Goal: Information Seeking & Learning: Understand process/instructions

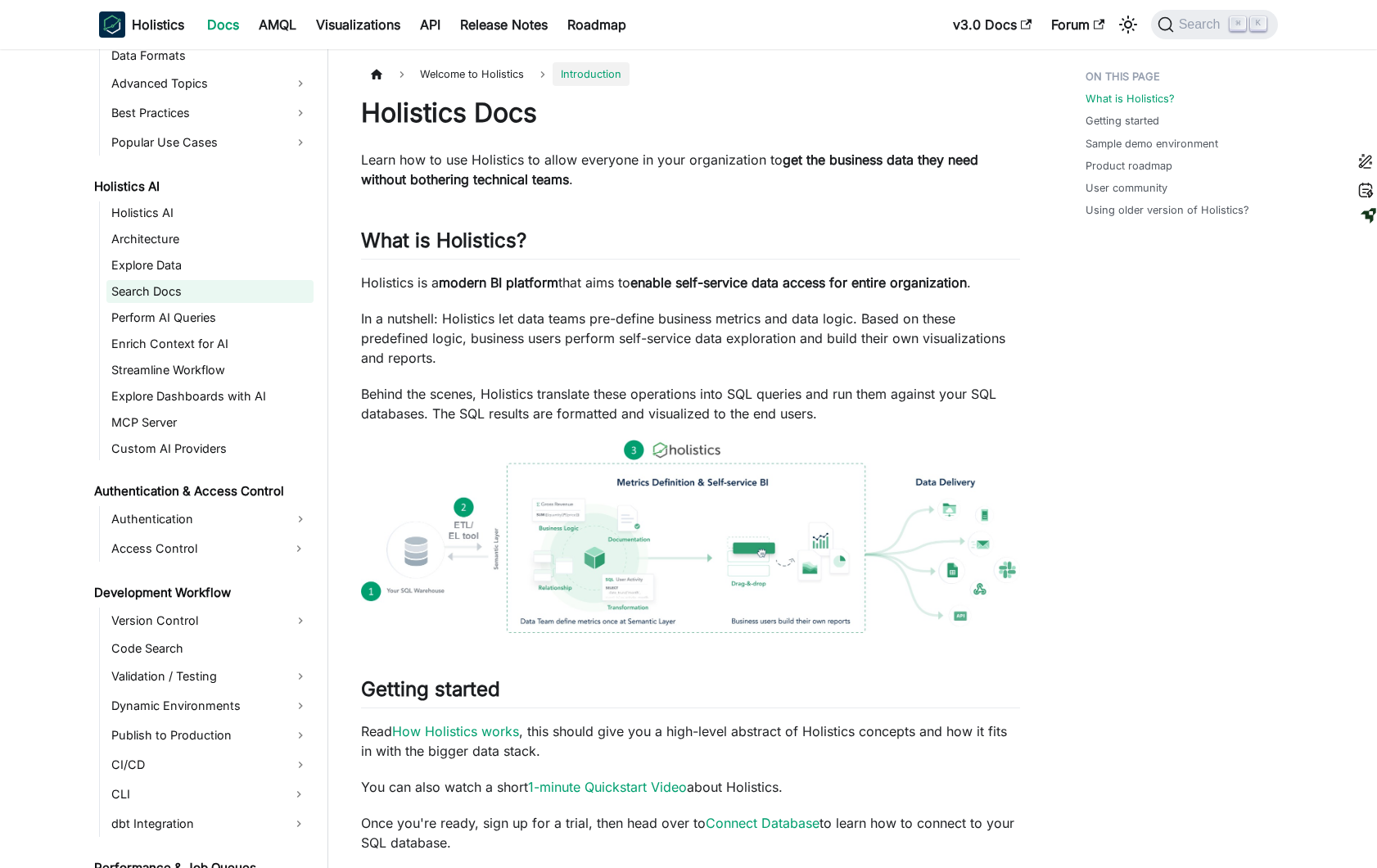
scroll to position [757, 0]
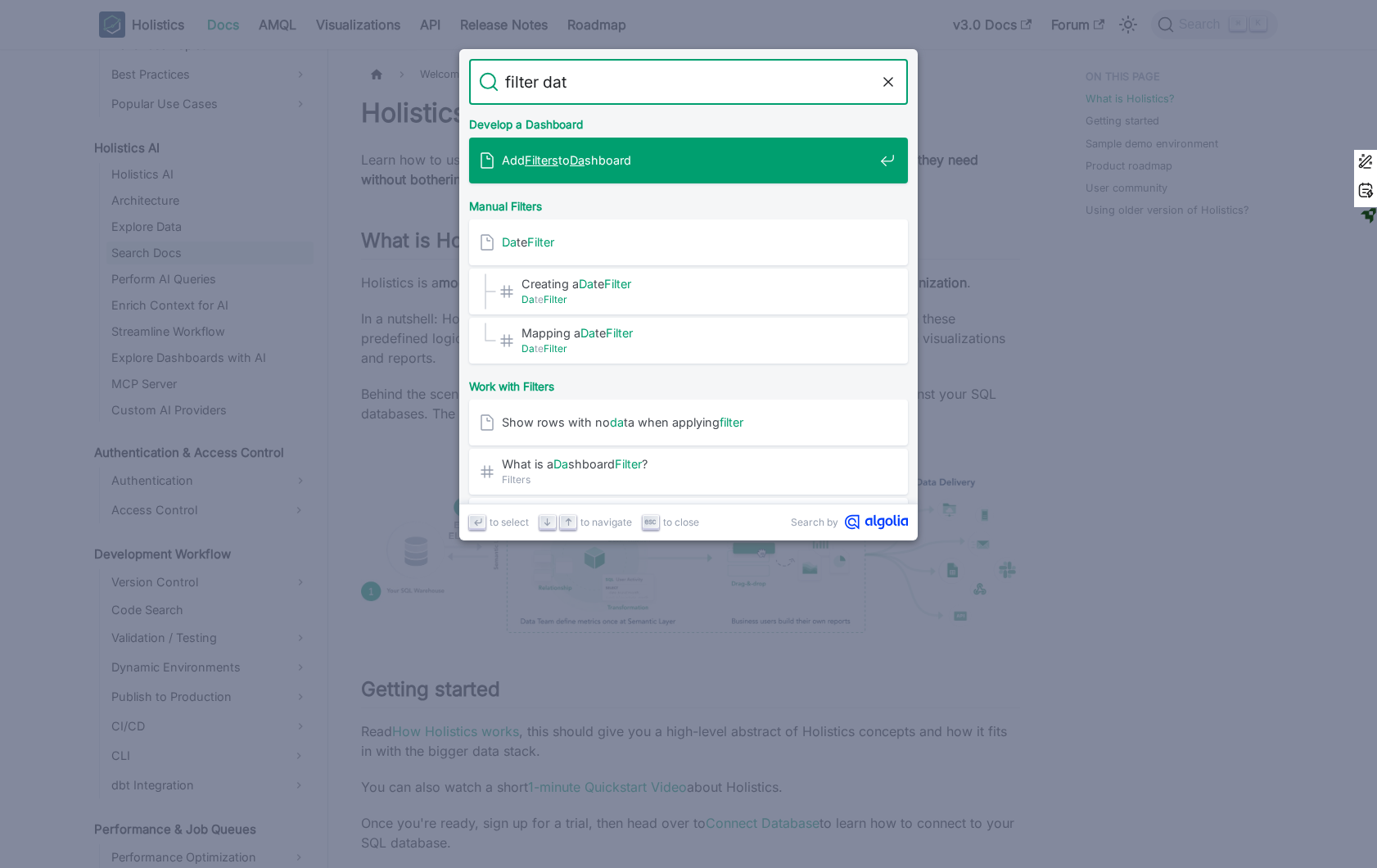
type input "filter data"
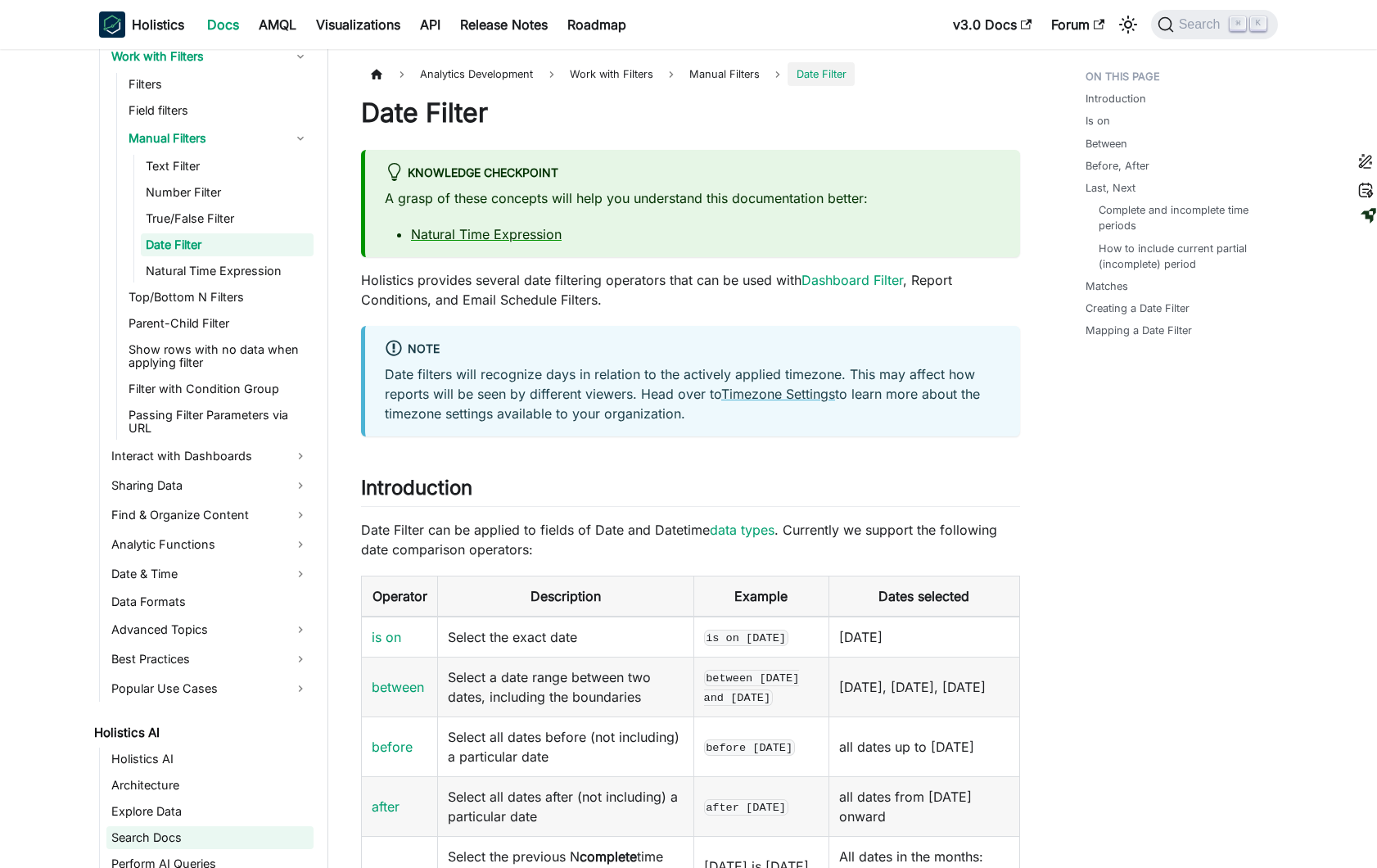
scroll to position [537, 0]
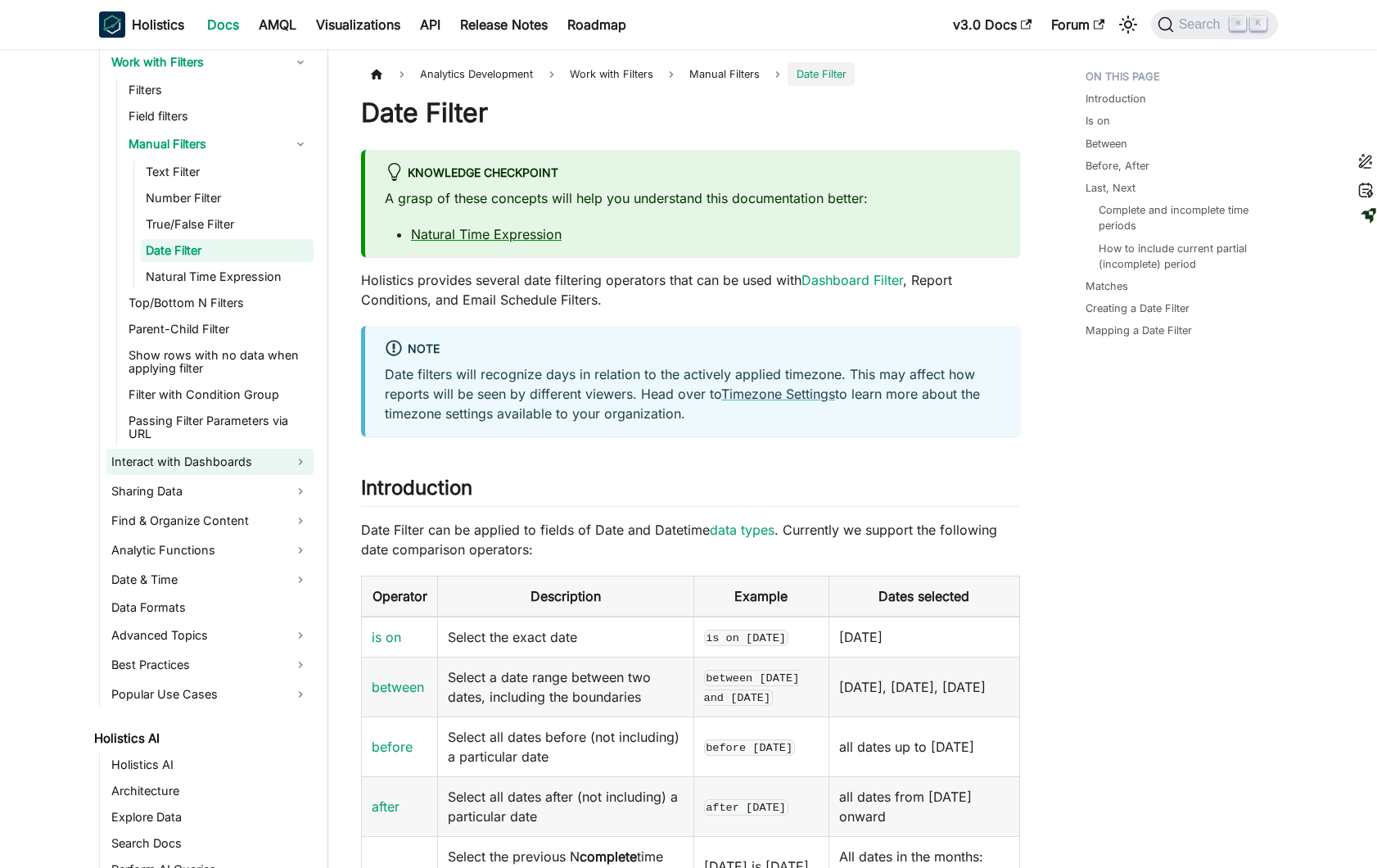
click at [209, 449] on link "Interact with Dashboards" at bounding box center [210, 462] width 207 height 26
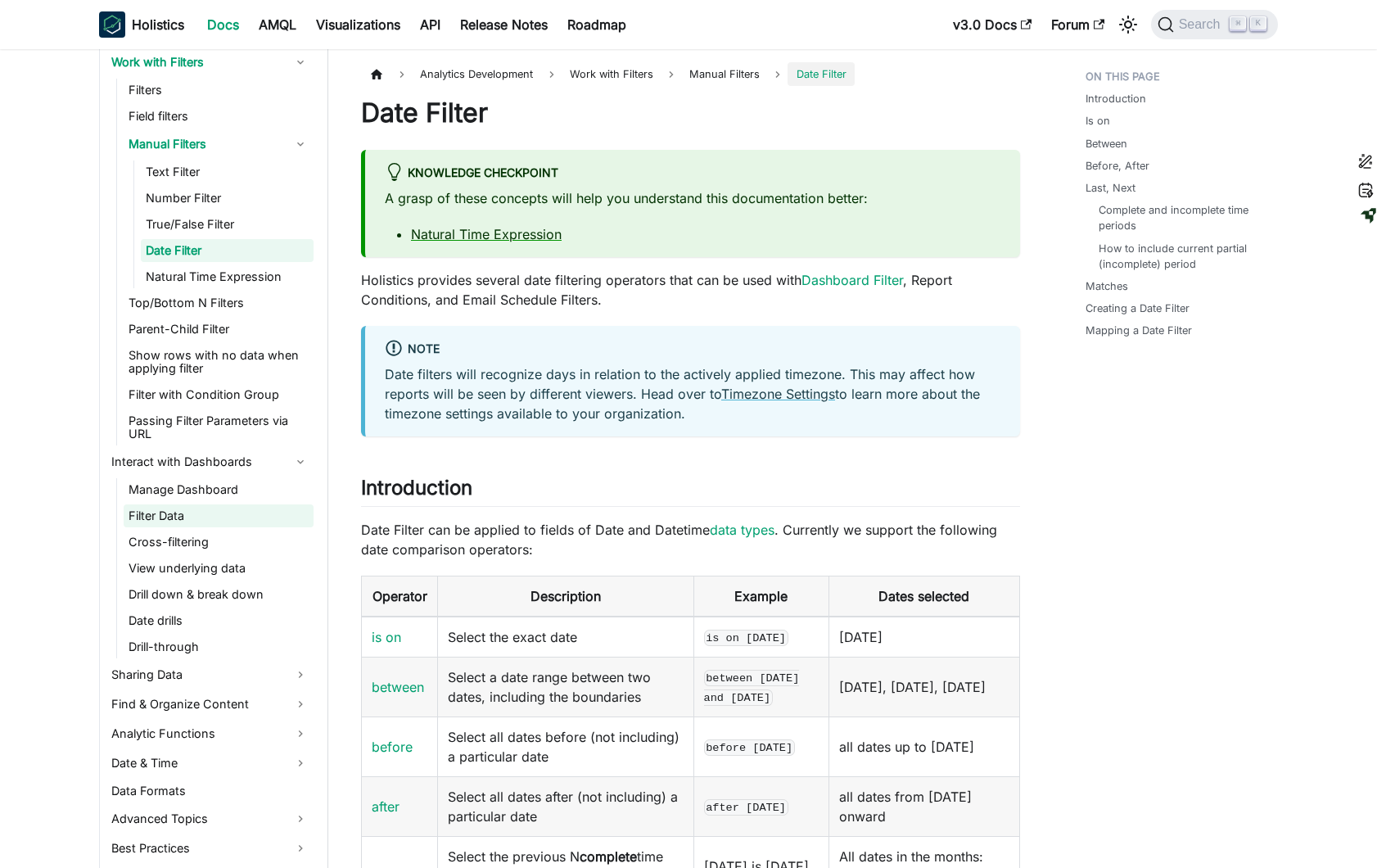
click at [217, 505] on link "Filter Data" at bounding box center [218, 515] width 190 height 23
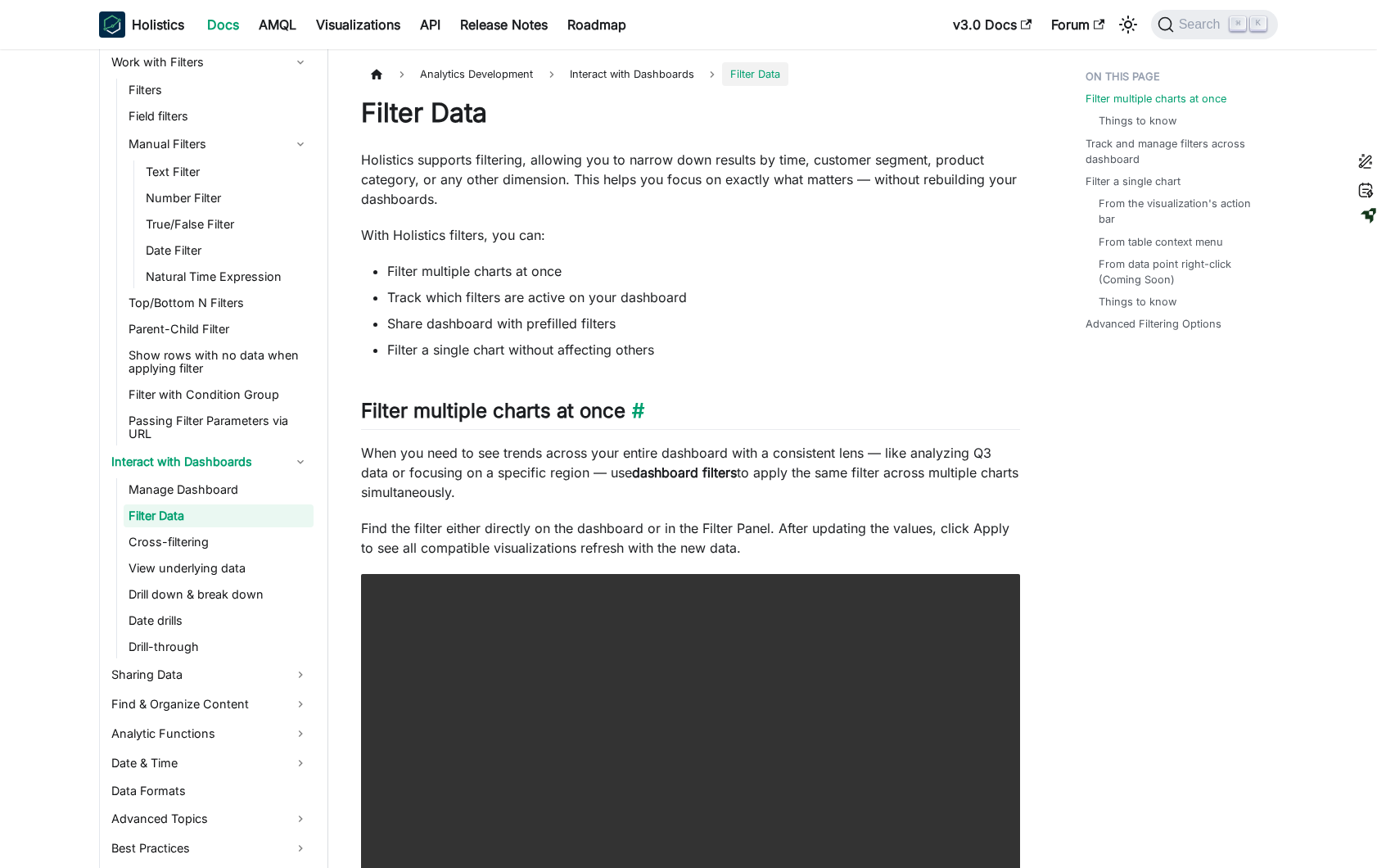
click at [839, 400] on h2 "Filter multiple charts at once ​" at bounding box center [690, 415] width 659 height 31
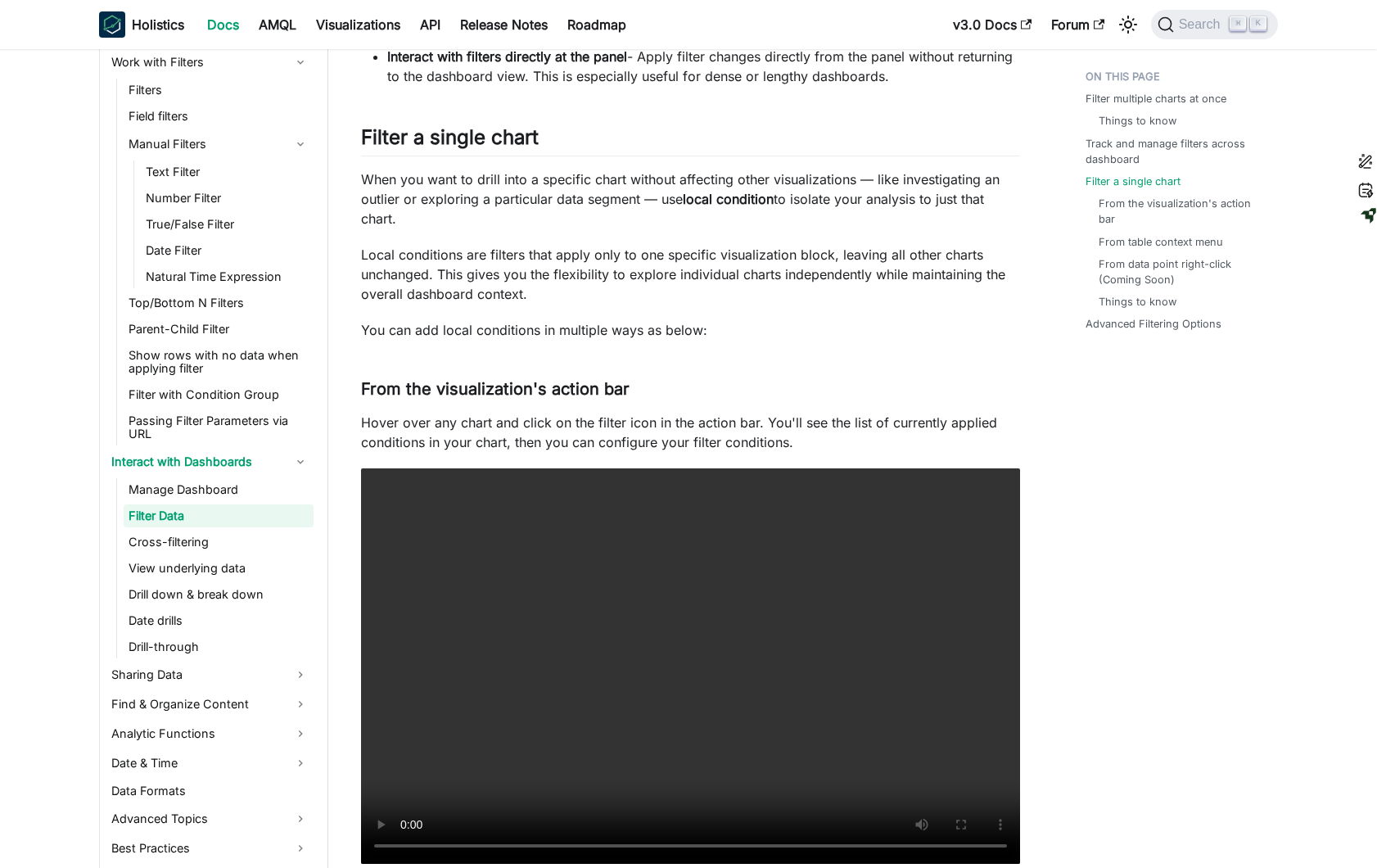
scroll to position [2029, 0]
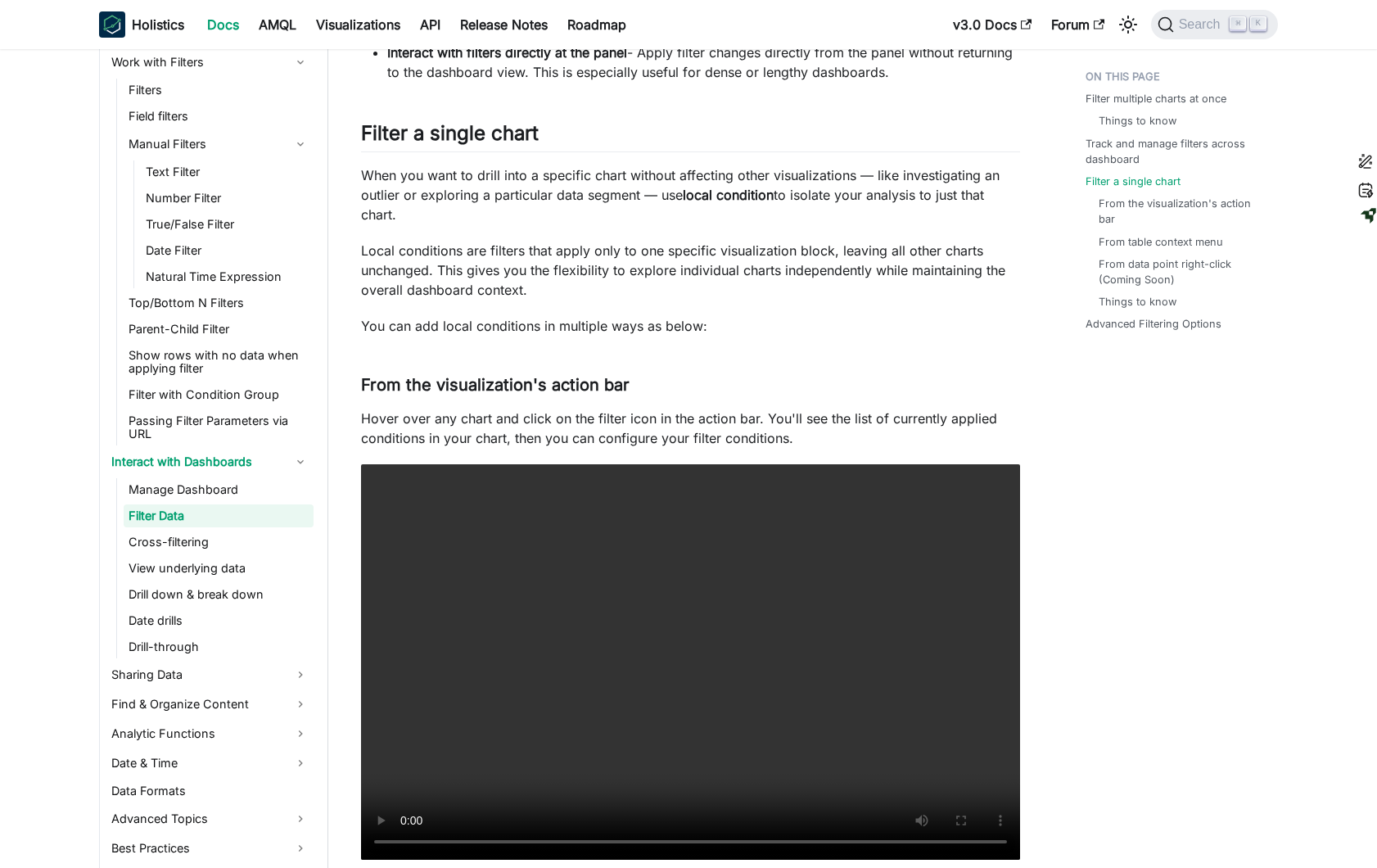
click at [1229, 560] on div "Filter multiple charts at once Things to know Track and manage filters across d…" at bounding box center [1172, 164] width 242 height 4260
click at [1182, 422] on div "Filter multiple charts at once Things to know Track and manage filters across d…" at bounding box center [1172, 164] width 242 height 4260
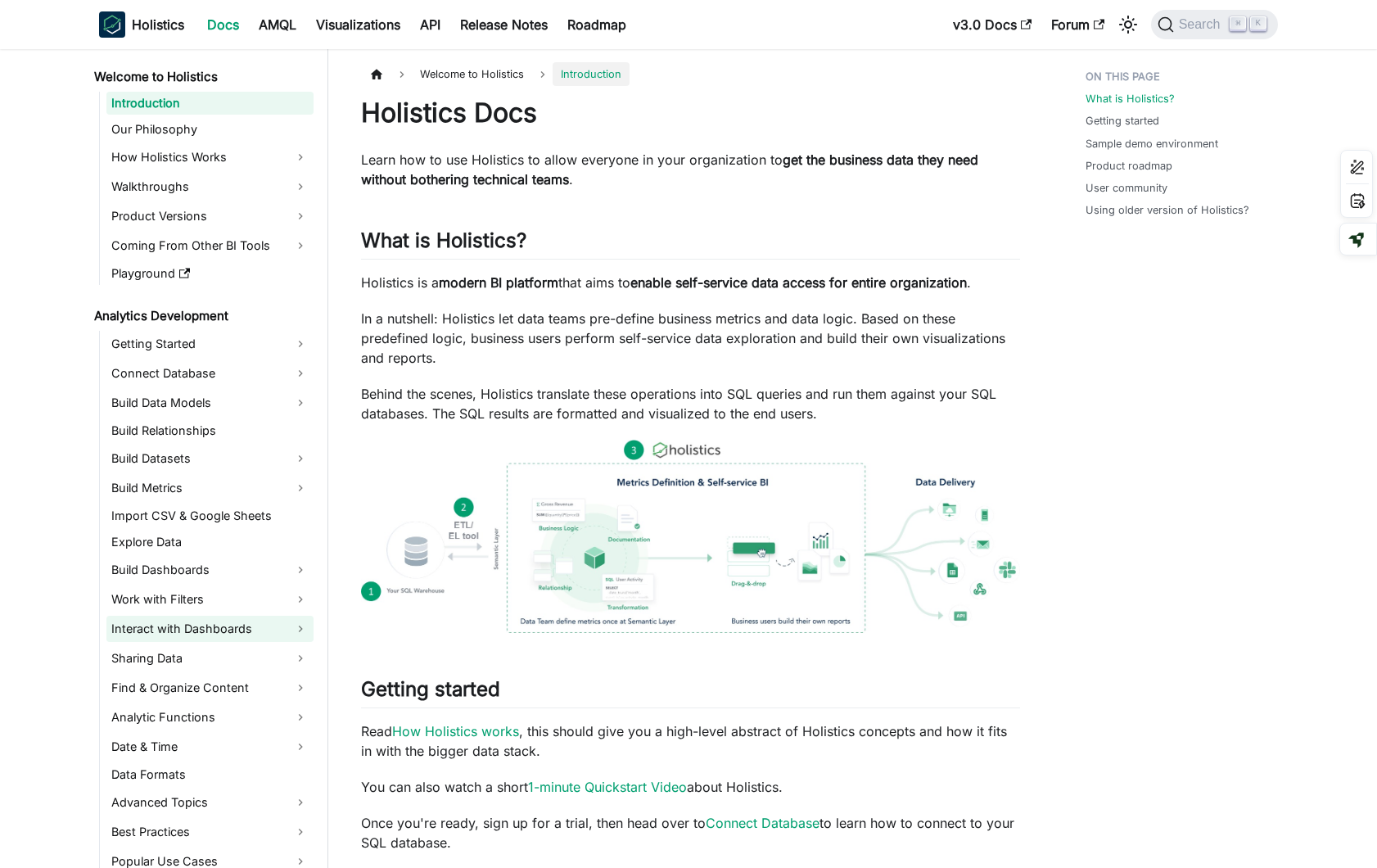
click at [222, 627] on link "Interact with Dashboards" at bounding box center [210, 628] width 207 height 26
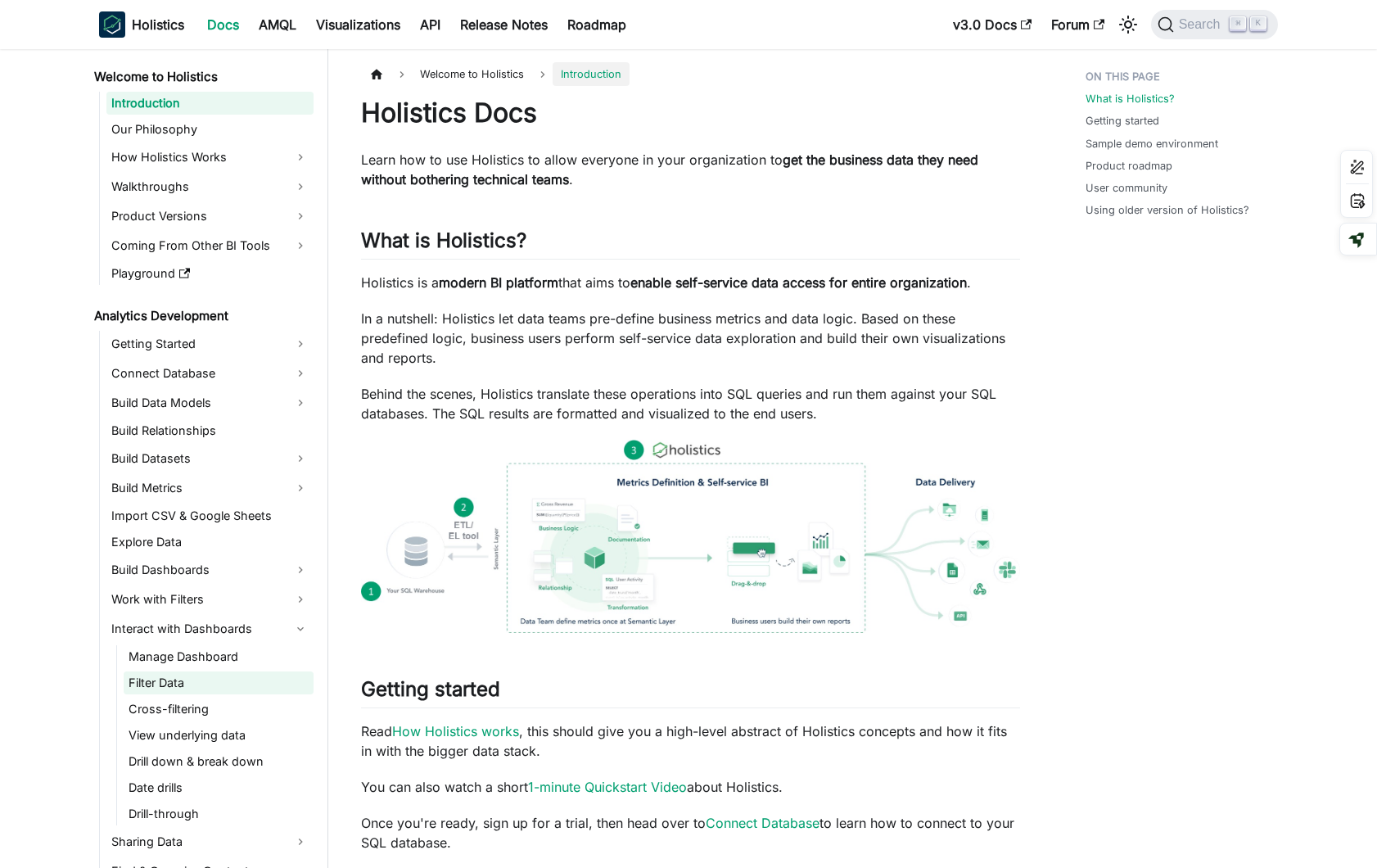
click at [218, 681] on link "Filter Data" at bounding box center [218, 682] width 190 height 23
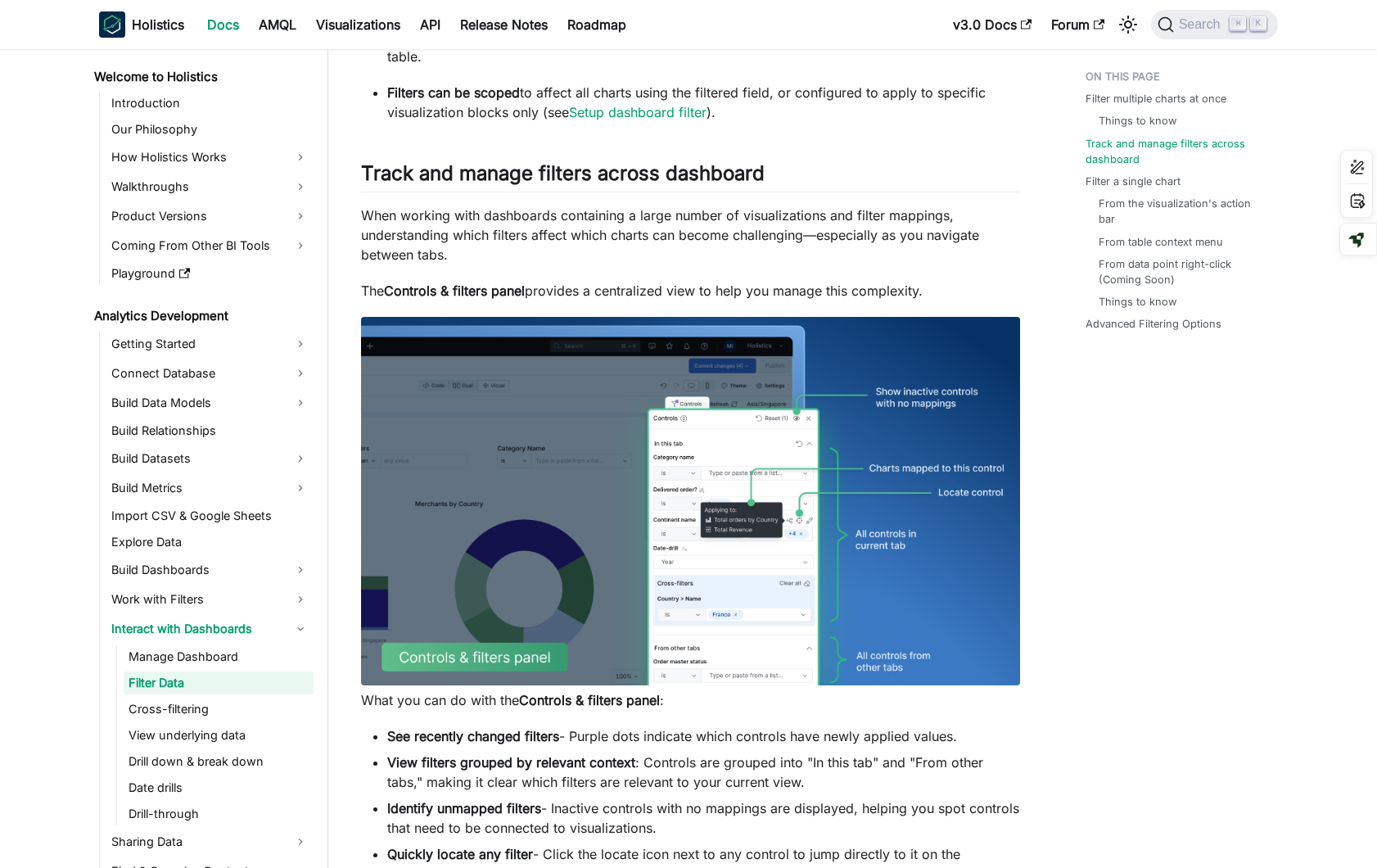
scroll to position [1122, 0]
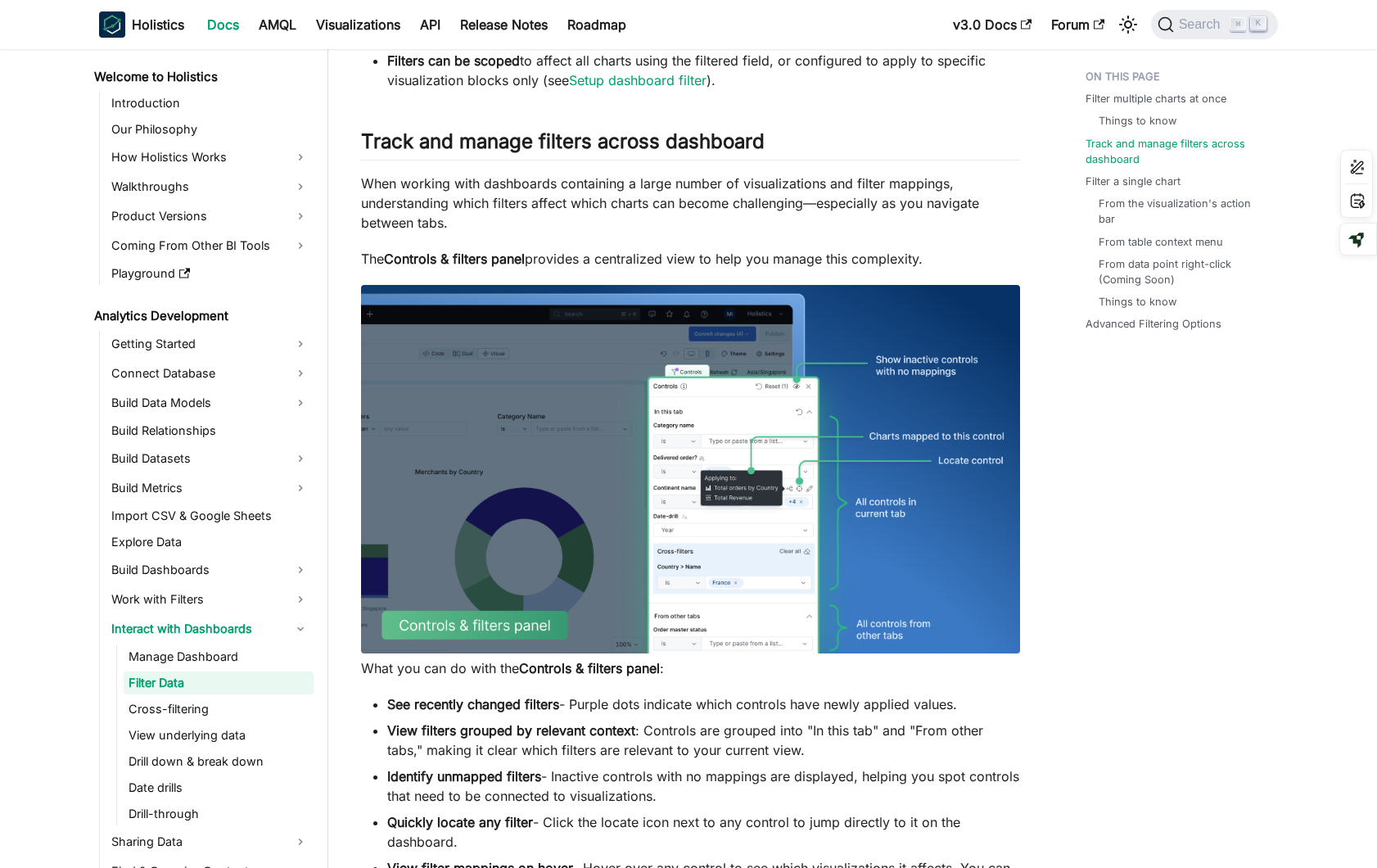
click at [457, 261] on strong "Controls & filters panel" at bounding box center [454, 259] width 141 height 17
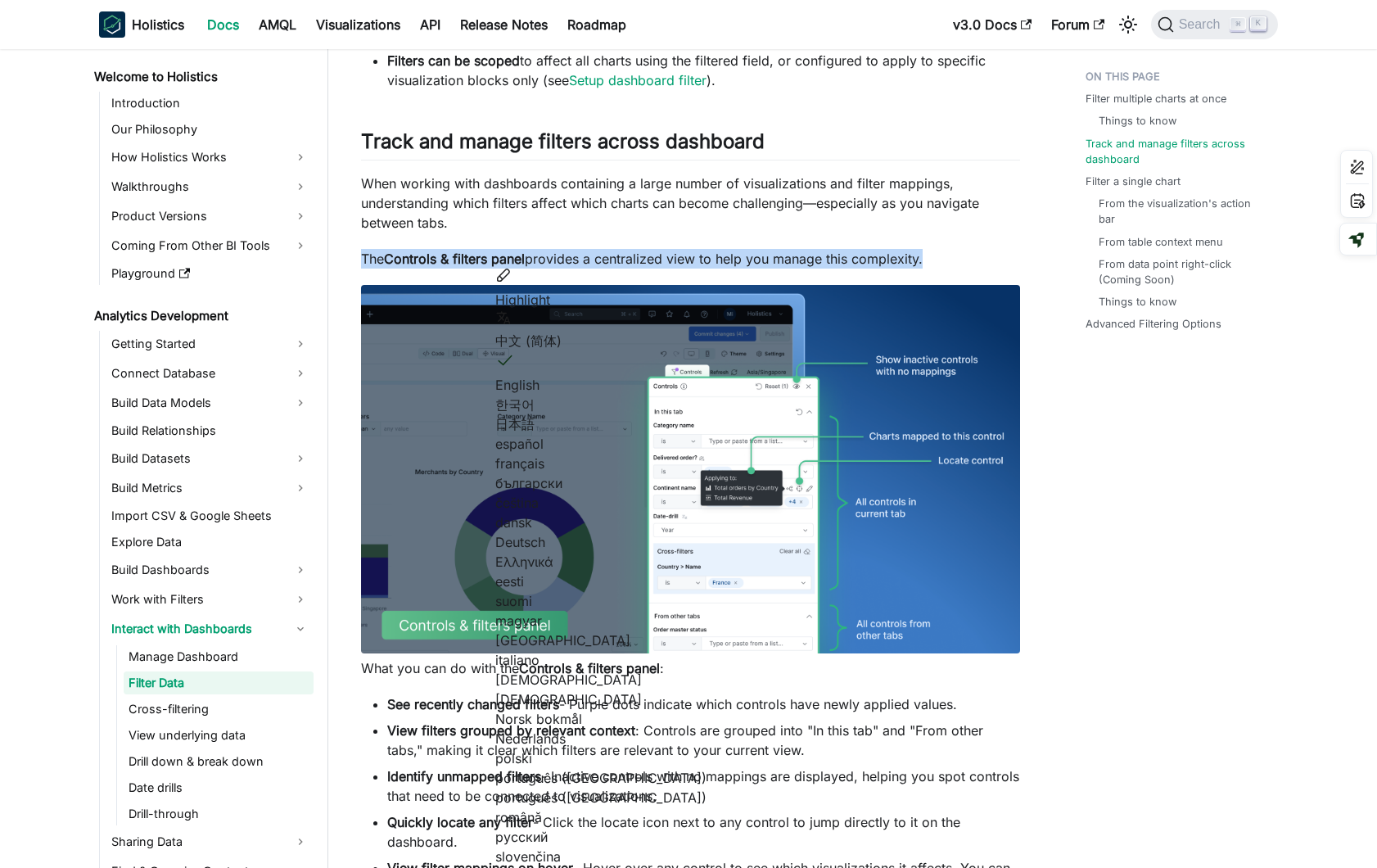
click at [457, 261] on strong "Controls & filters panel" at bounding box center [454, 259] width 141 height 17
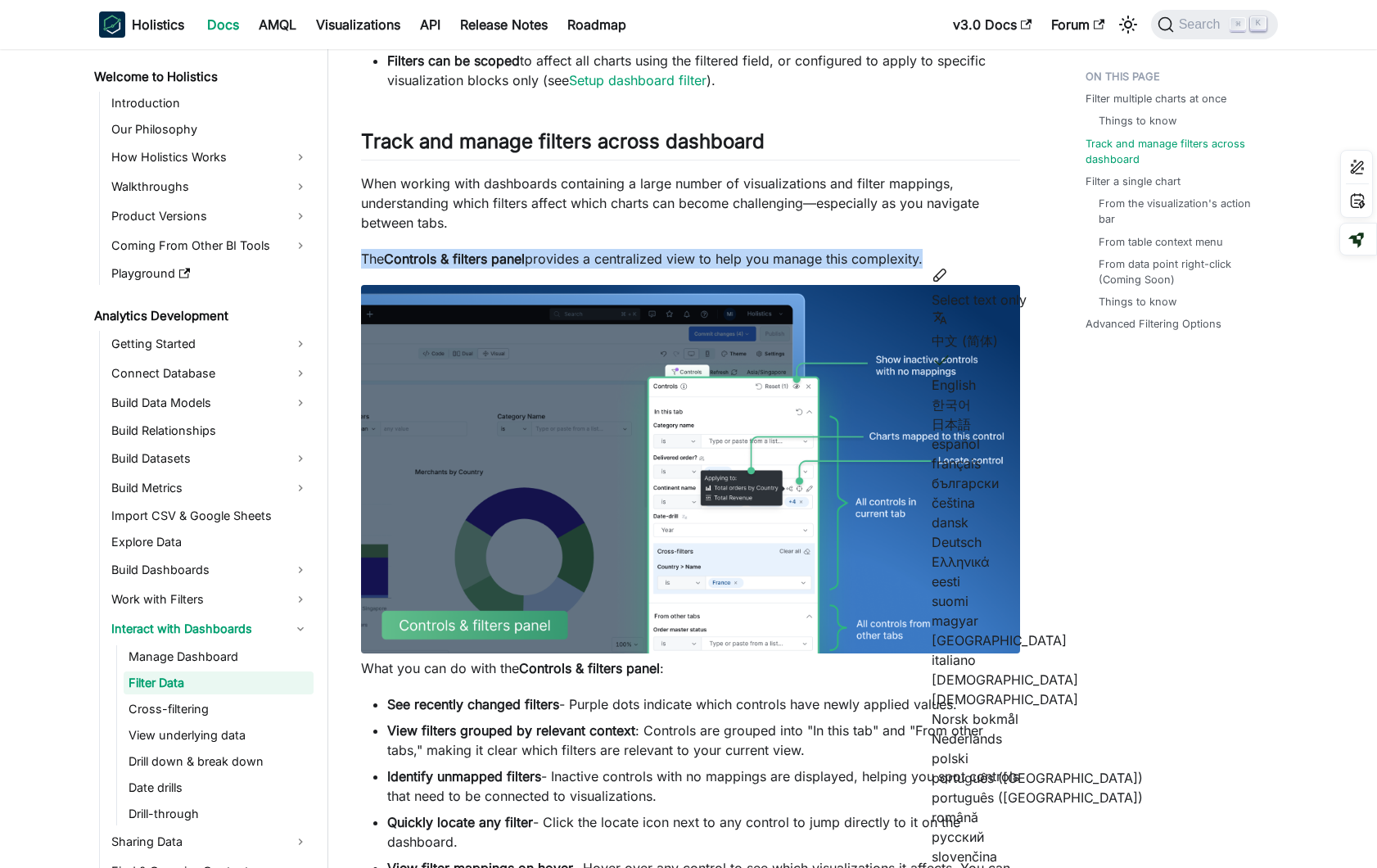
click at [523, 261] on strong "Controls & filters panel" at bounding box center [454, 259] width 141 height 17
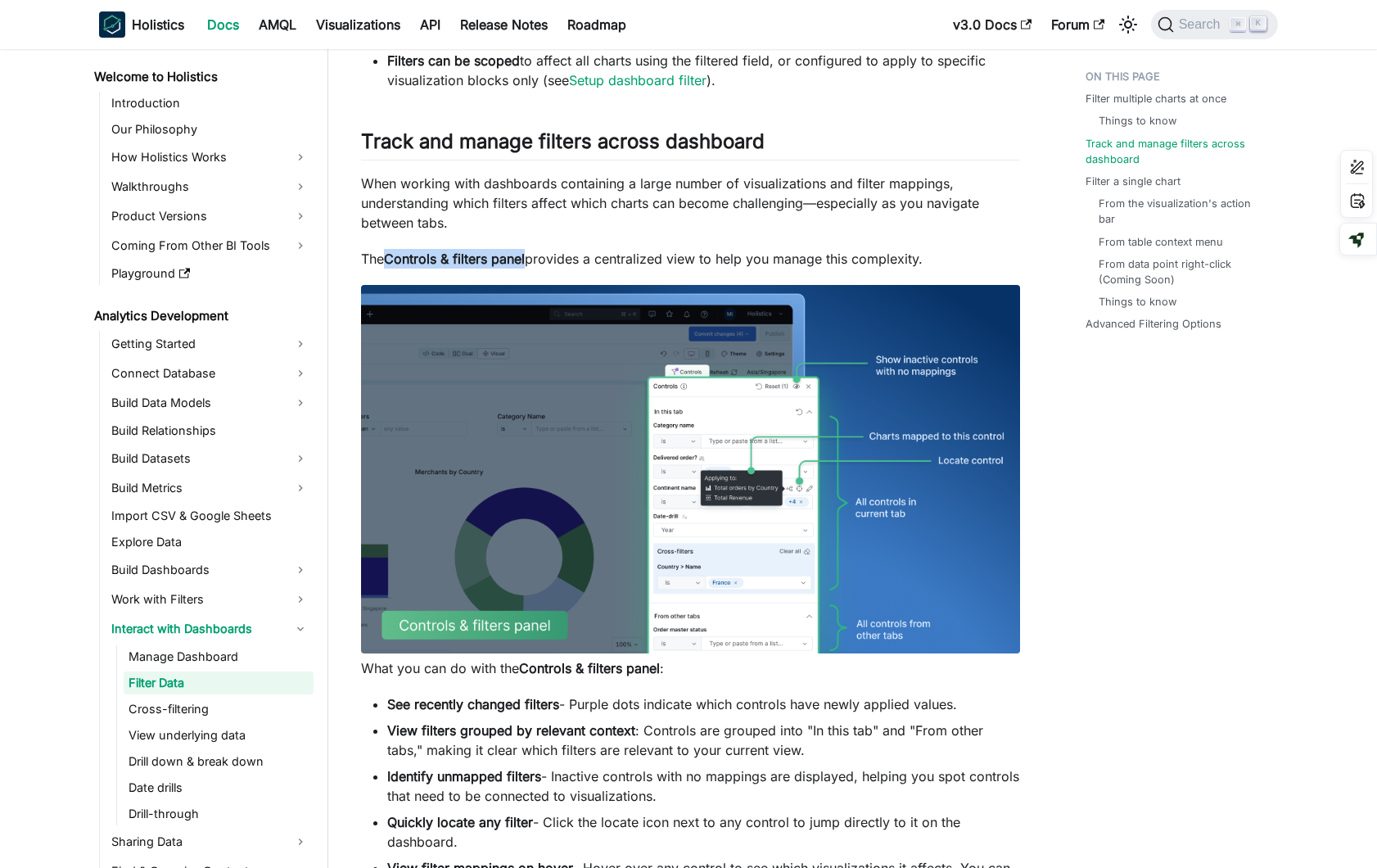
drag, startPoint x: 527, startPoint y: 261, endPoint x: 388, endPoint y: 253, distance: 139.2
click at [388, 253] on strong "Controls & filters panel" at bounding box center [454, 259] width 141 height 17
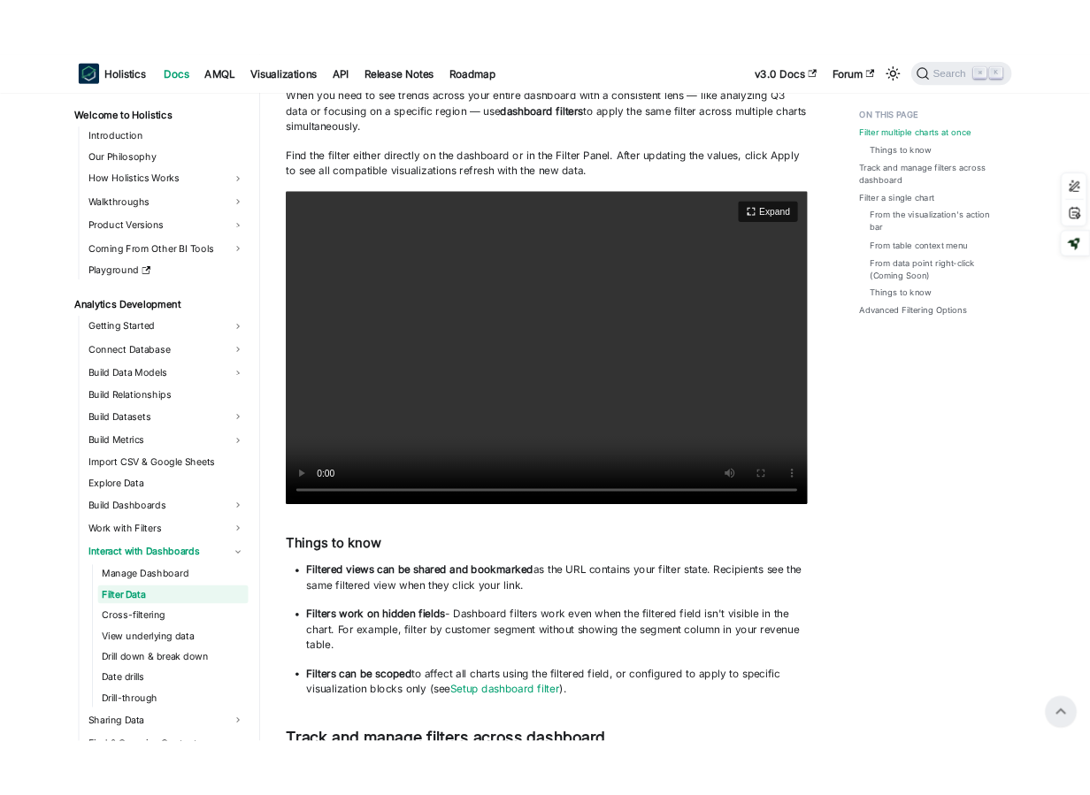
scroll to position [427, 0]
